Goal: Find specific page/section: Locate a particular part of the current website

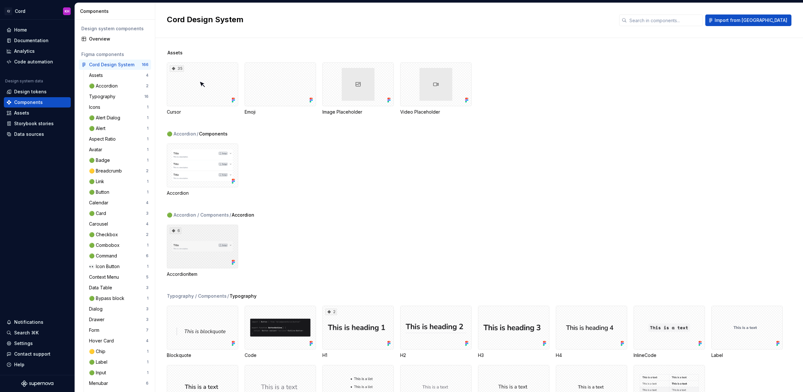
scroll to position [126, 0]
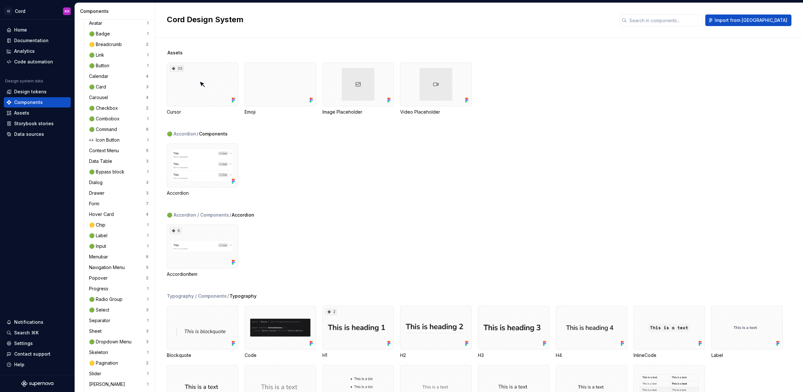
click at [303, 179] on div "Accordion" at bounding box center [485, 169] width 636 height 53
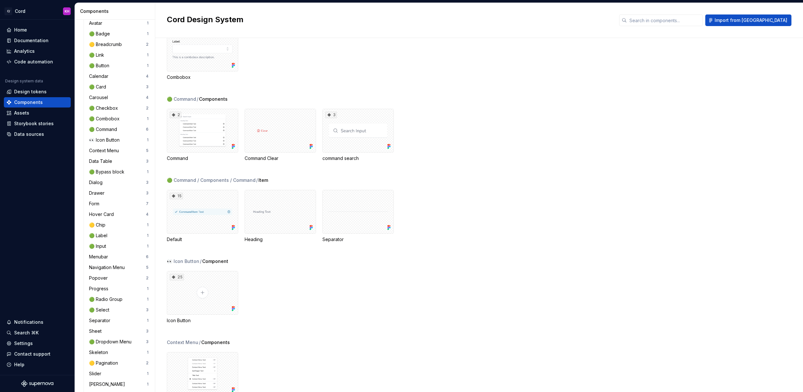
scroll to position [1949, 0]
click at [203, 127] on div "2" at bounding box center [202, 128] width 71 height 44
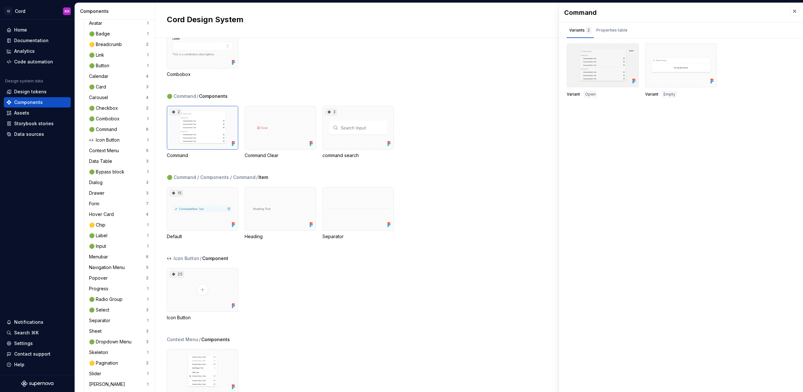
click at [609, 69] on div at bounding box center [603, 65] width 72 height 44
click at [585, 60] on div at bounding box center [603, 65] width 72 height 44
click at [604, 60] on div at bounding box center [603, 65] width 72 height 44
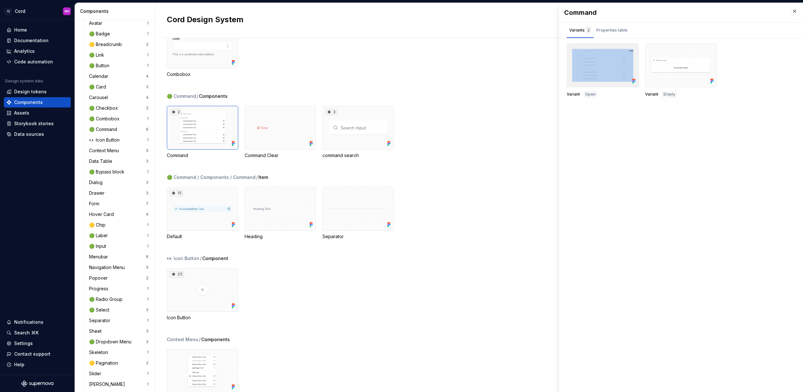
click at [604, 60] on div at bounding box center [603, 65] width 72 height 44
click at [610, 31] on div "Properties table" at bounding box center [611, 30] width 31 height 6
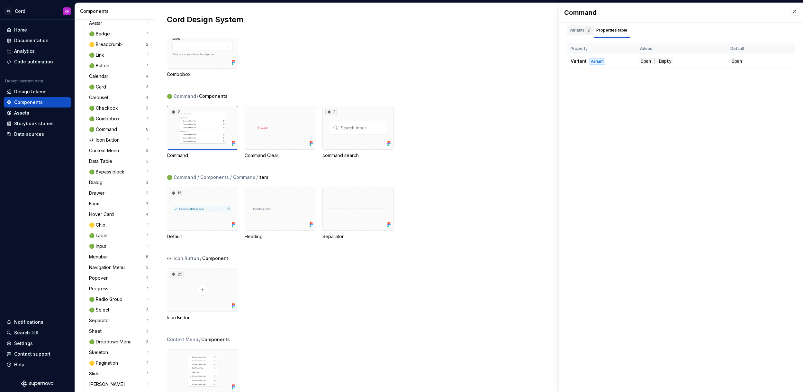
click at [576, 29] on div "Variants 2" at bounding box center [580, 30] width 22 height 6
